Goal: Transaction & Acquisition: Purchase product/service

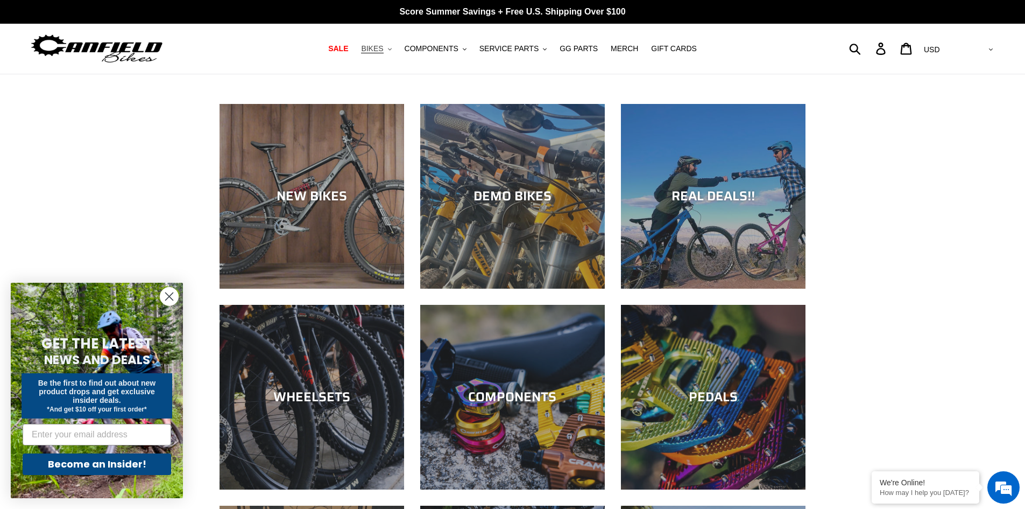
click at [378, 44] on span "BIKES" at bounding box center [372, 48] width 22 height 9
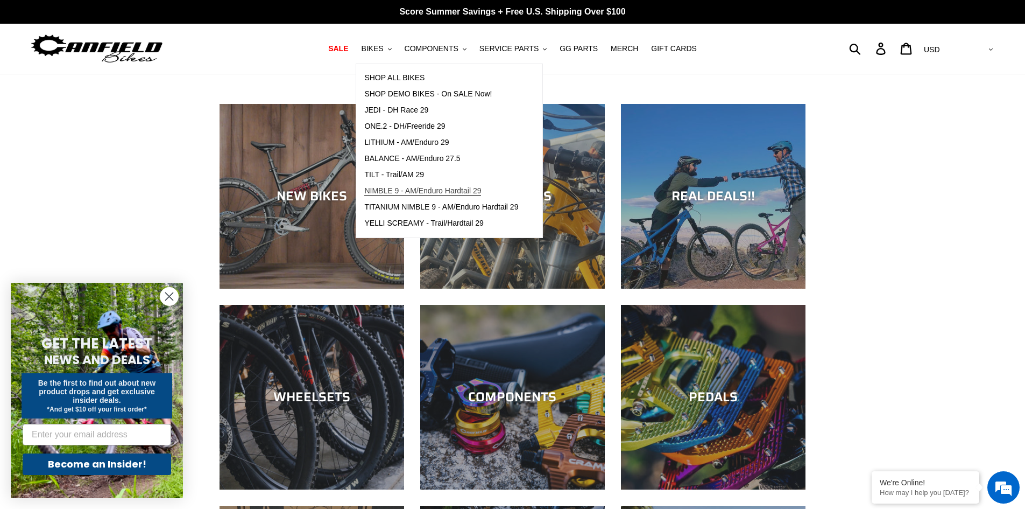
click at [419, 192] on span "NIMBLE 9 - AM/Enduro Hardtail 29" at bounding box center [422, 190] width 117 height 9
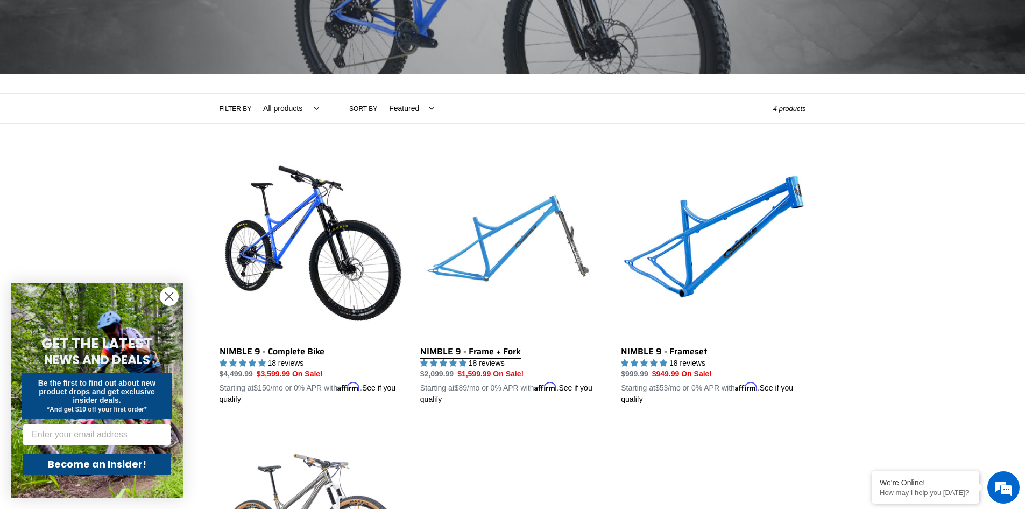
scroll to position [215, 0]
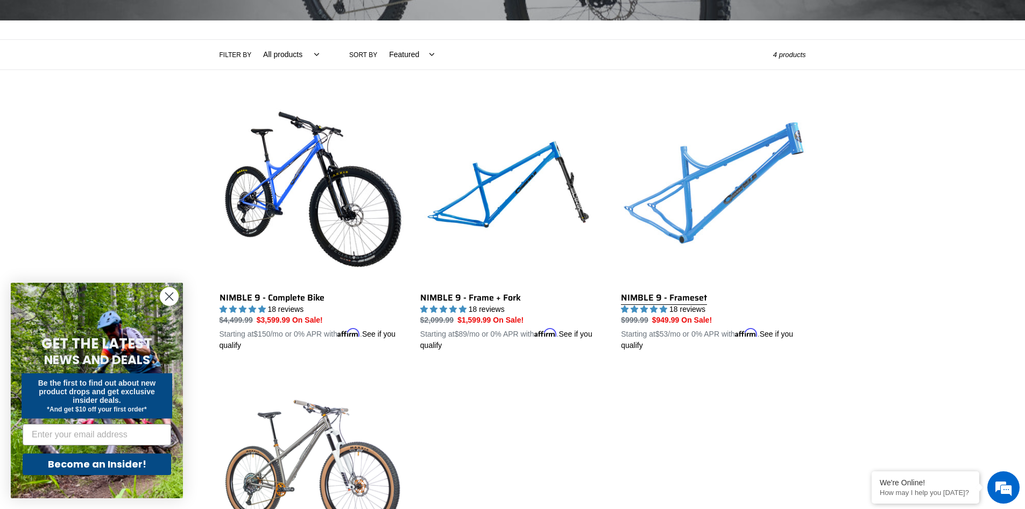
click at [673, 303] on link "NIMBLE 9 - Frameset" at bounding box center [713, 226] width 185 height 252
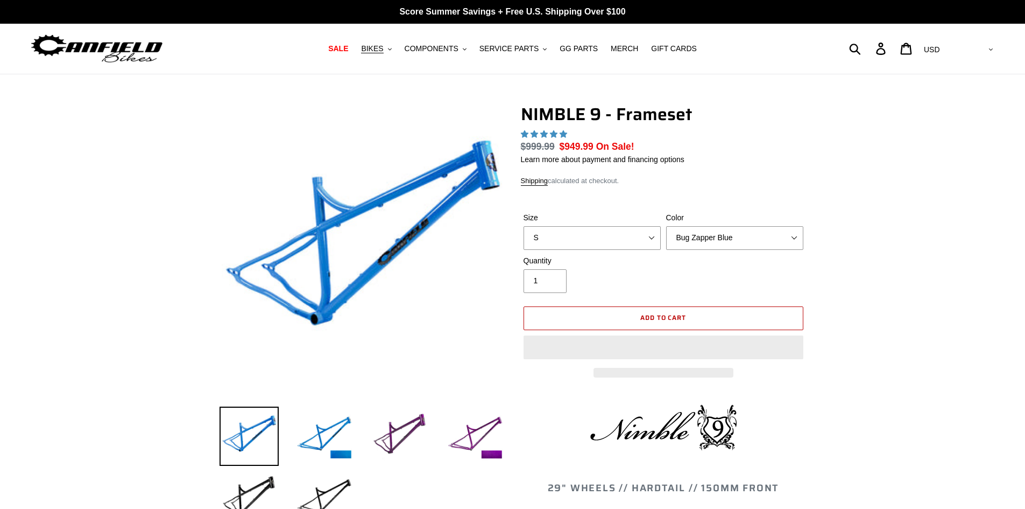
select select "highest-rating"
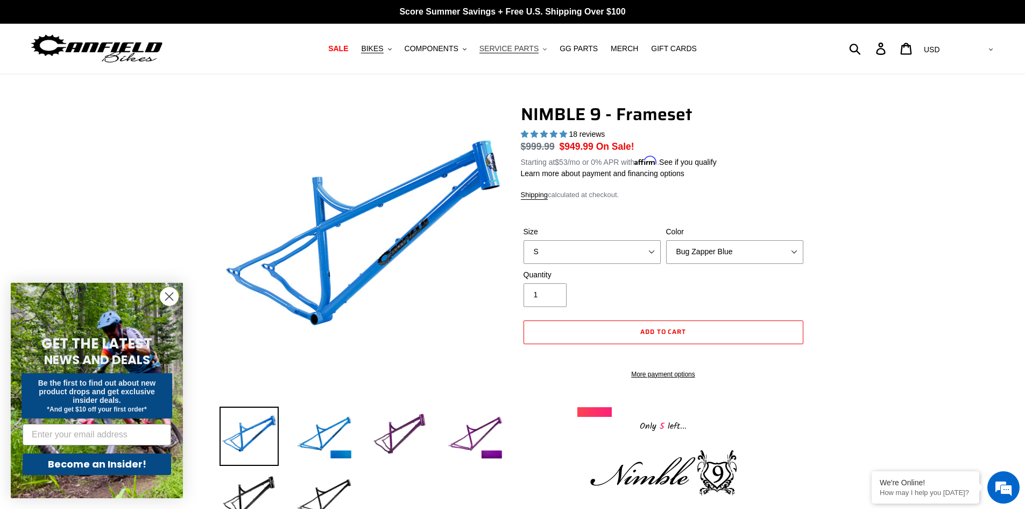
click at [507, 53] on span "SERVICE PARTS" at bounding box center [508, 48] width 59 height 9
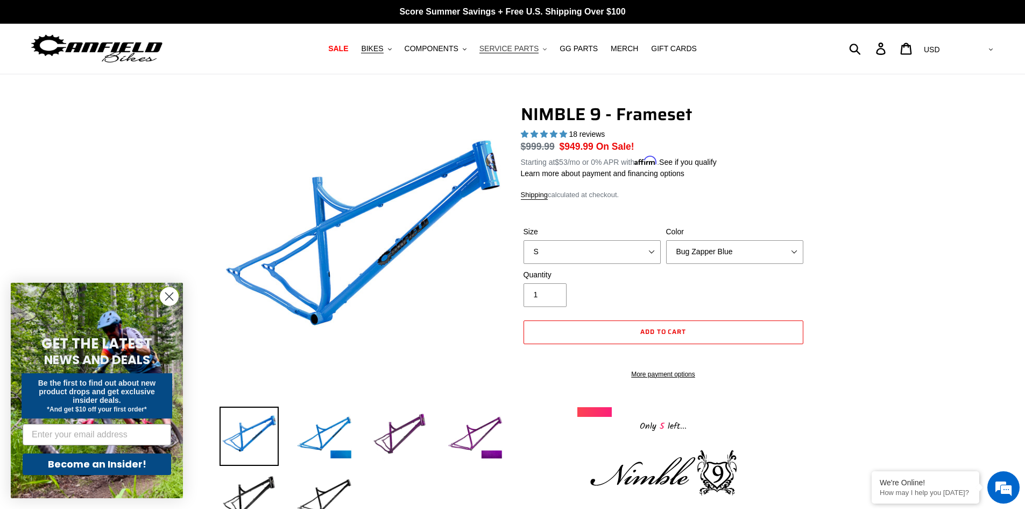
click at [516, 53] on span "SERVICE PARTS" at bounding box center [508, 48] width 59 height 9
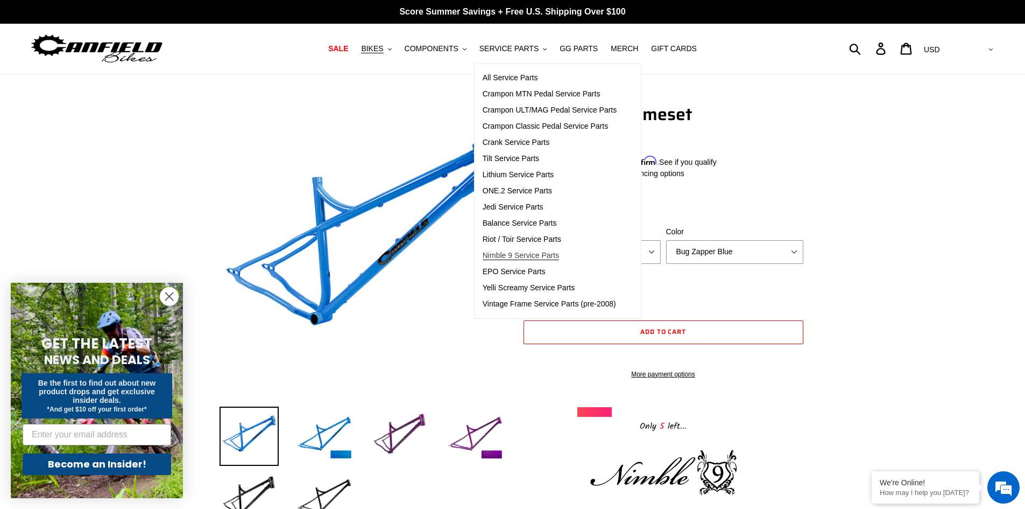
click at [526, 252] on span "Nimble 9 Service Parts" at bounding box center [521, 255] width 76 height 9
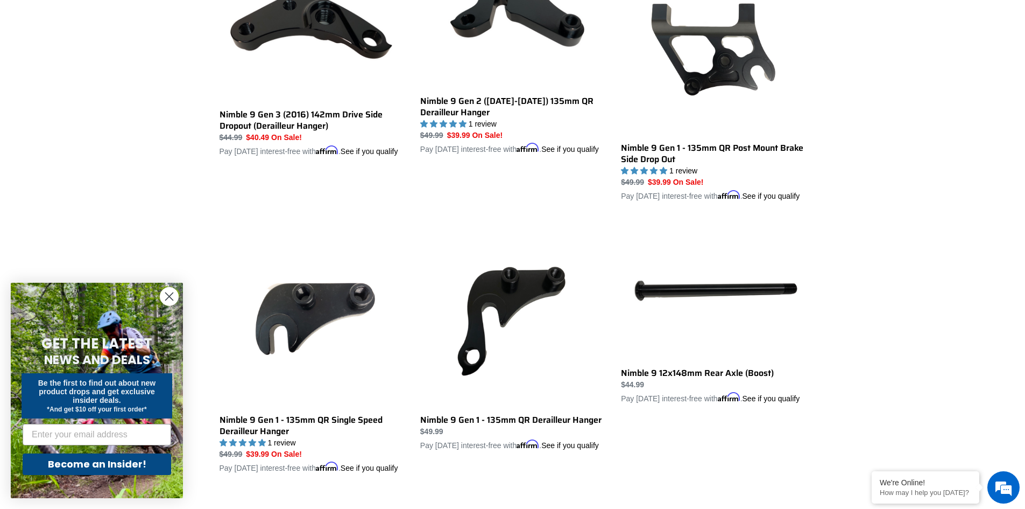
scroll to position [646, 0]
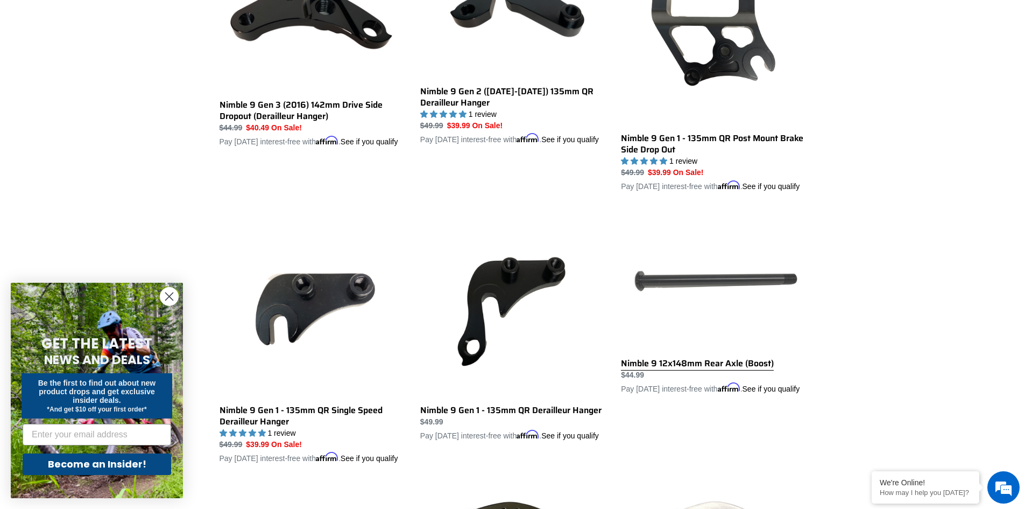
click at [719, 383] on link "Nimble 9 12x148mm Rear Axle (Boost)" at bounding box center [713, 302] width 185 height 183
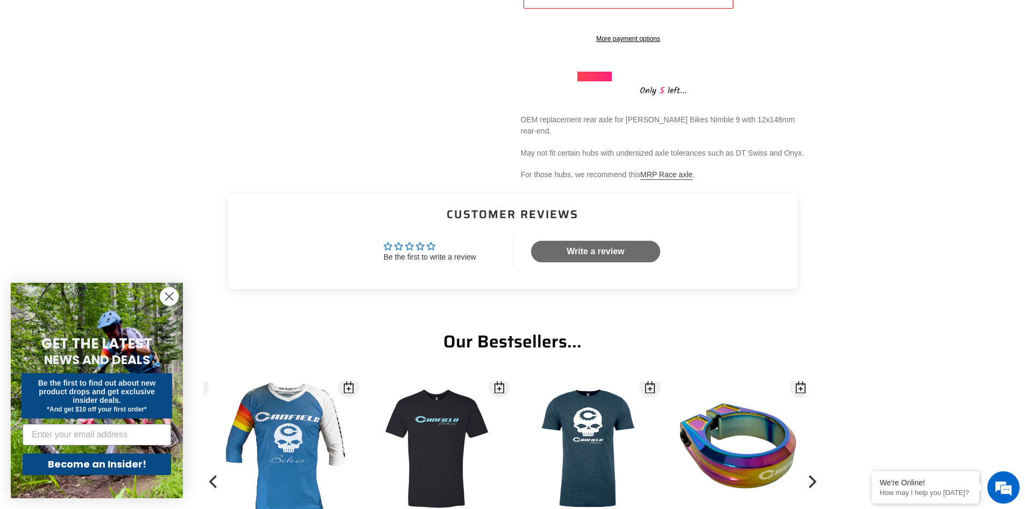
click at [677, 180] on link "MRP Race axle" at bounding box center [666, 175] width 52 height 10
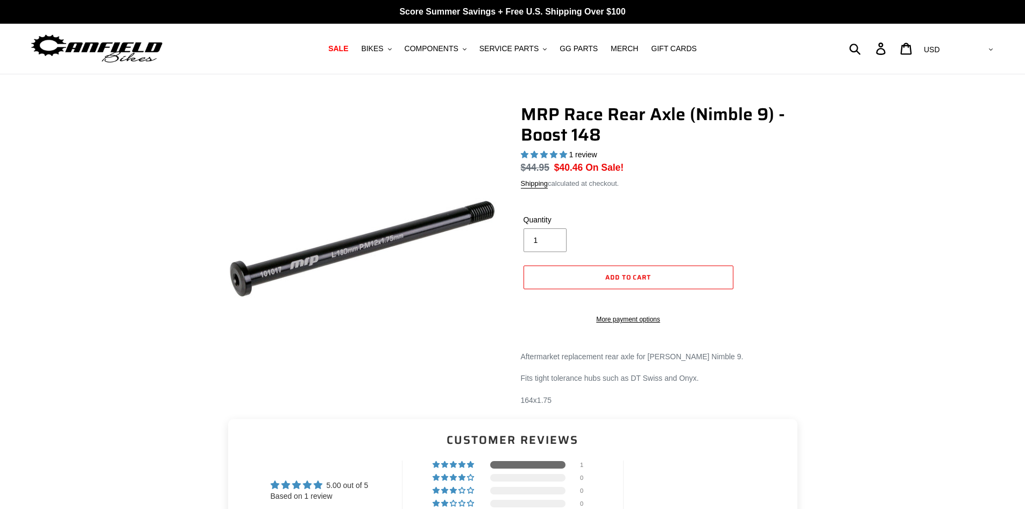
select select "highest-rating"
